Goal: Task Accomplishment & Management: Complete application form

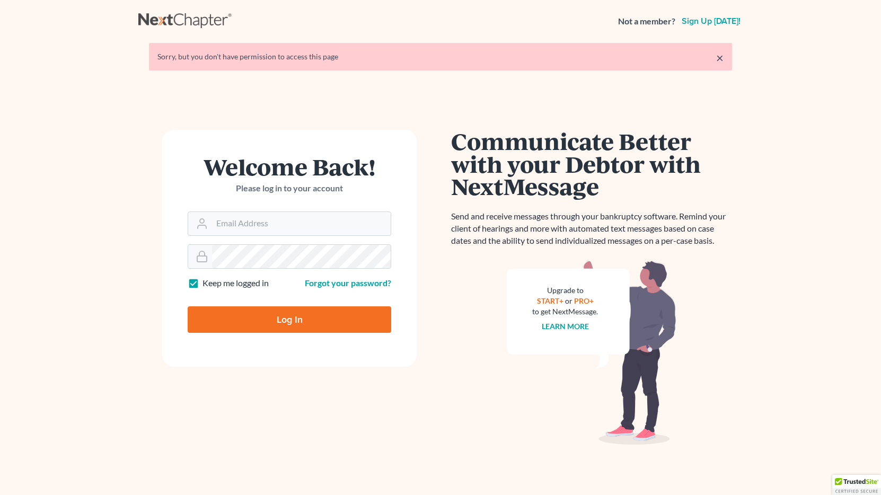
type input "[EMAIL_ADDRESS][DOMAIN_NAME]"
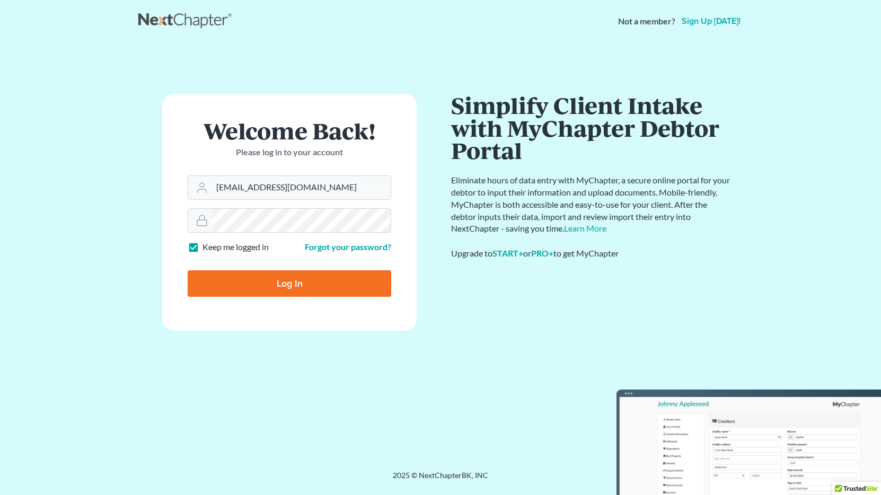
click at [285, 282] on input "Log In" at bounding box center [289, 283] width 203 height 26
type input "Thinking..."
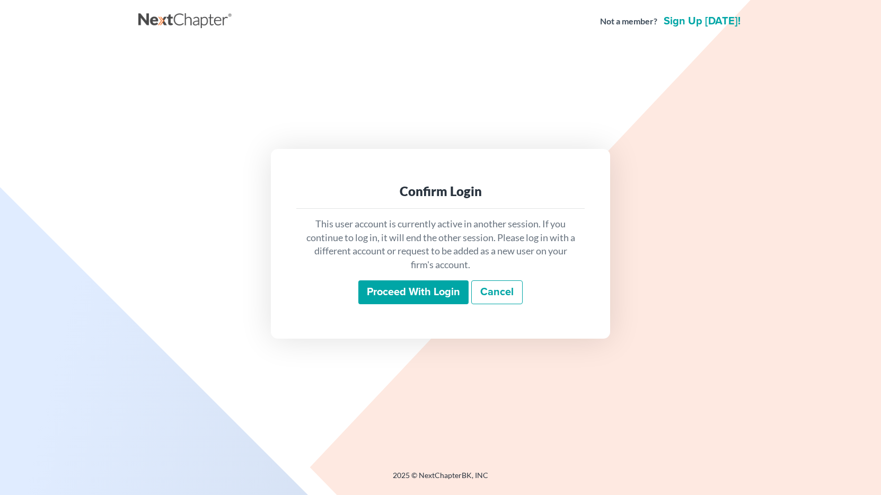
click at [407, 295] on input "Proceed with login" at bounding box center [413, 292] width 110 height 24
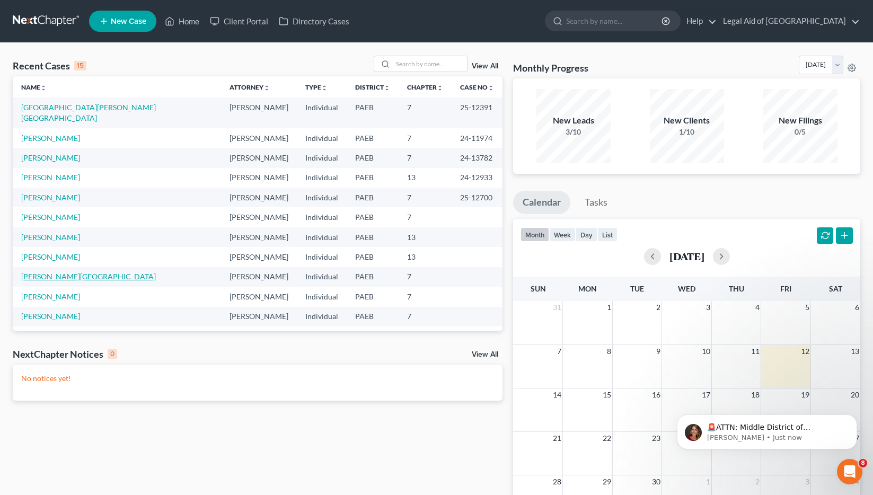
click at [58, 272] on link "Madison, Charlotte" at bounding box center [88, 276] width 135 height 9
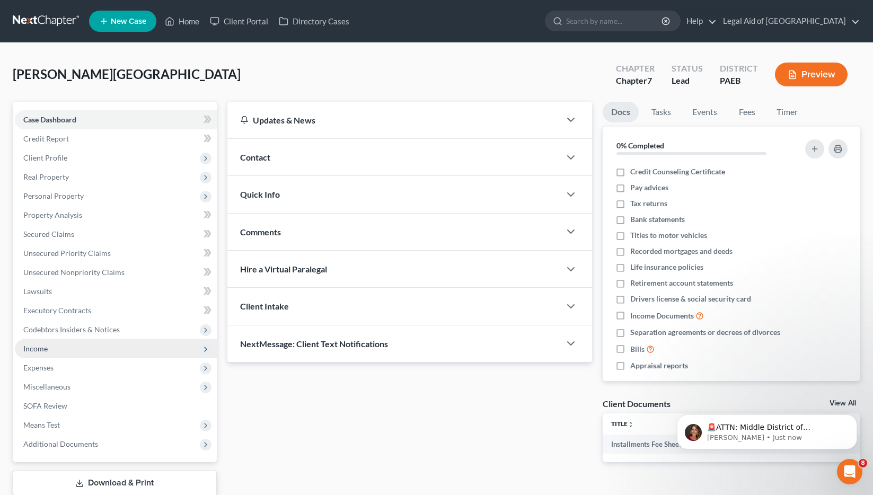
click at [50, 348] on span "Income" at bounding box center [116, 348] width 202 height 19
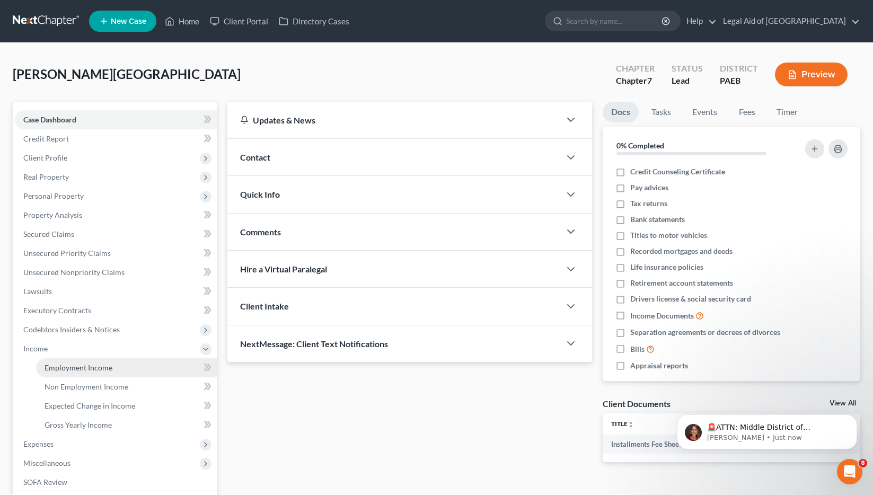
click at [99, 366] on span "Employment Income" at bounding box center [79, 367] width 68 height 9
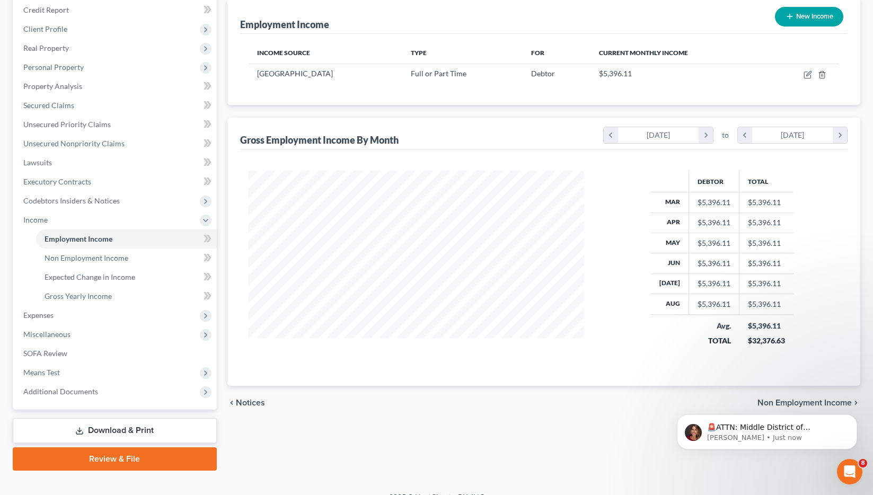
scroll to position [145, 0]
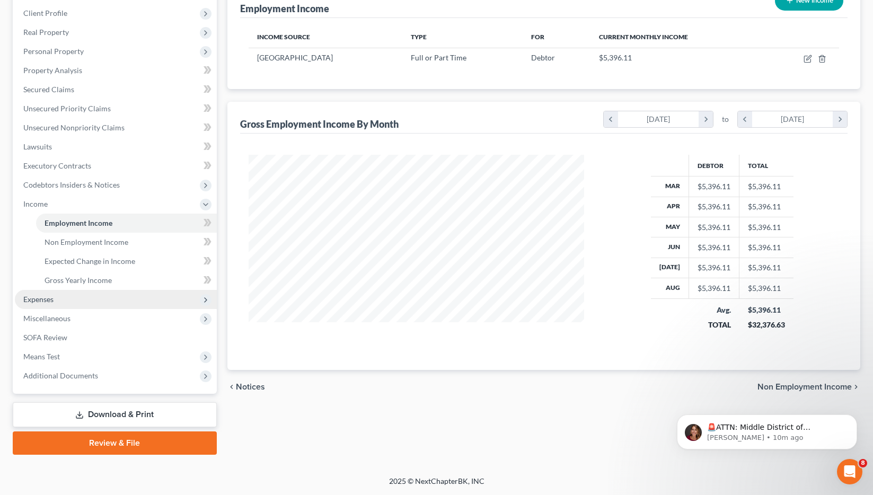
click at [41, 300] on span "Expenses" at bounding box center [38, 299] width 30 height 9
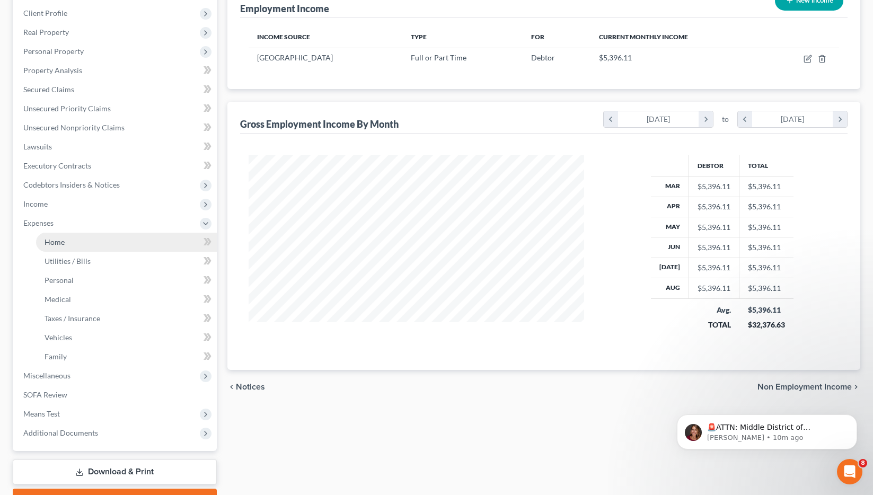
click at [58, 245] on span "Home" at bounding box center [55, 241] width 20 height 9
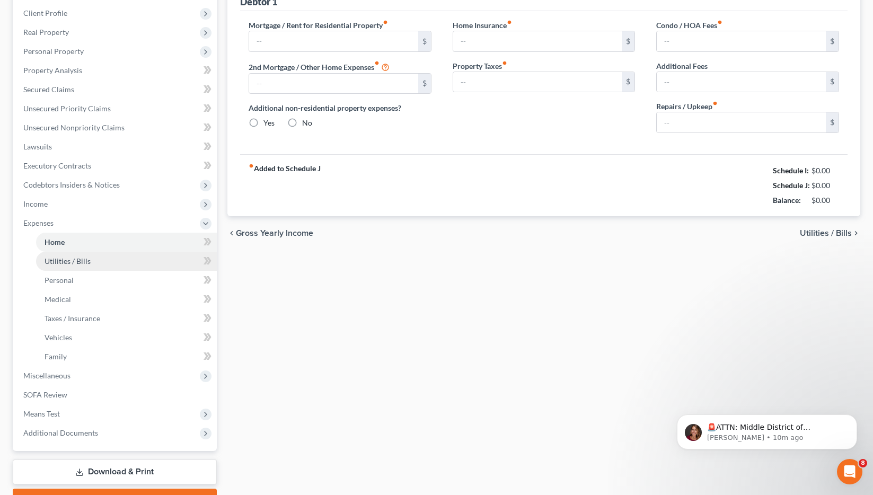
type input "920.00"
type input "0.00"
radio input "true"
type input "12.00"
type input "0.00"
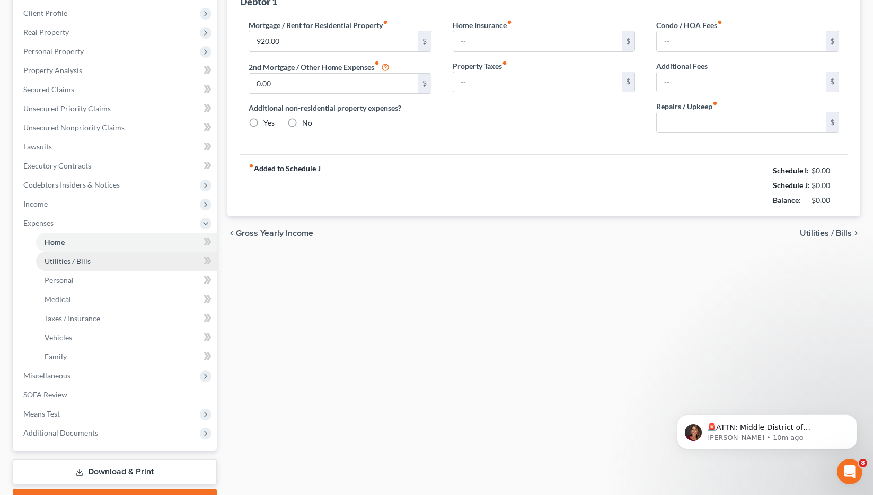
type input "0.00"
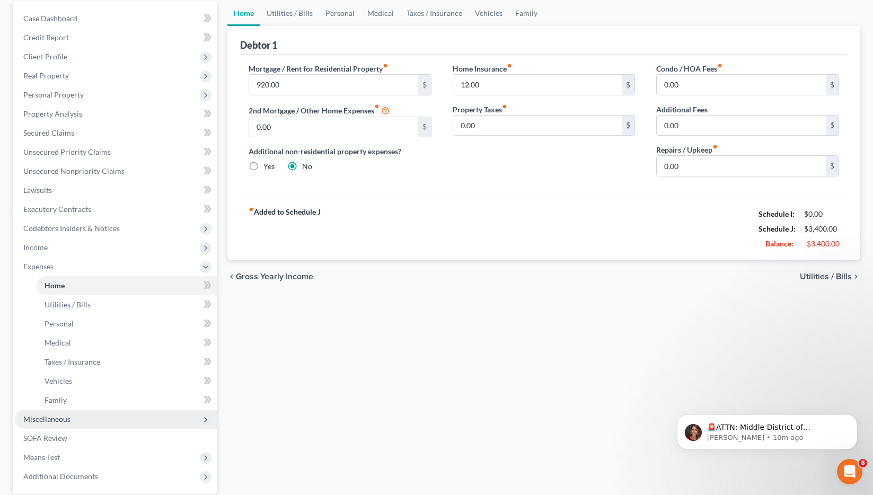
scroll to position [159, 0]
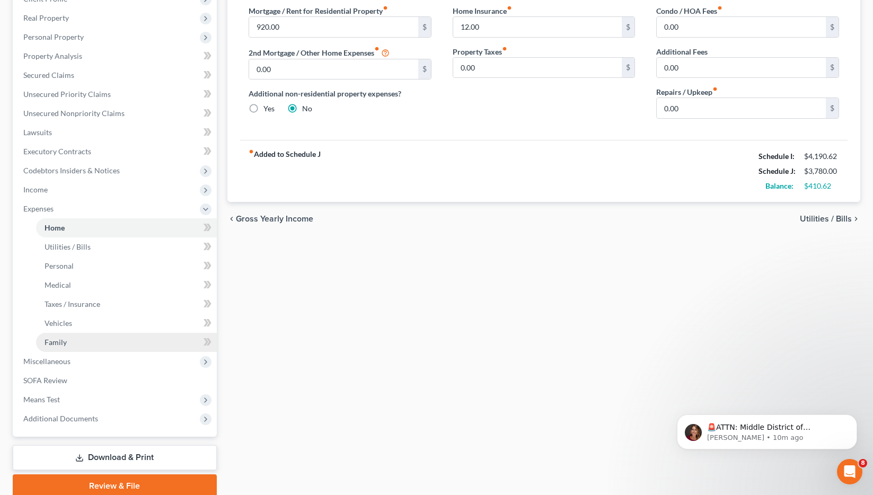
click at [63, 345] on span "Family" at bounding box center [56, 341] width 22 height 9
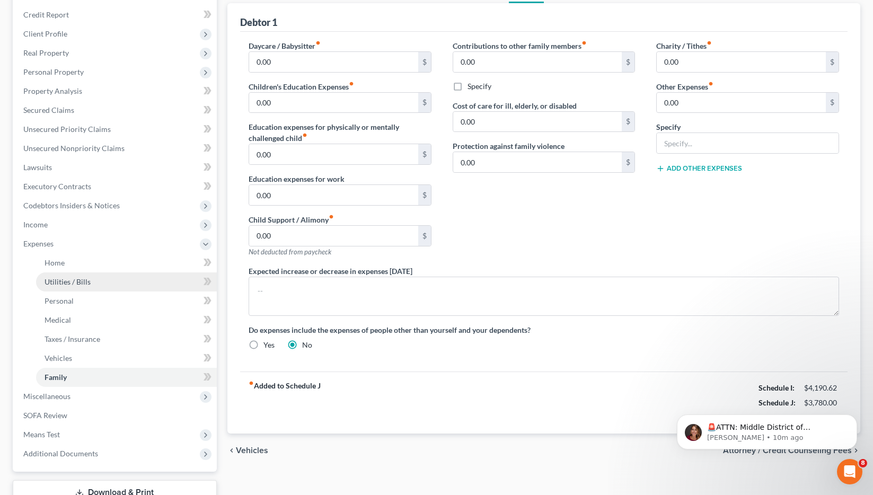
scroll to position [159, 0]
